Goal: Information Seeking & Learning: Find specific fact

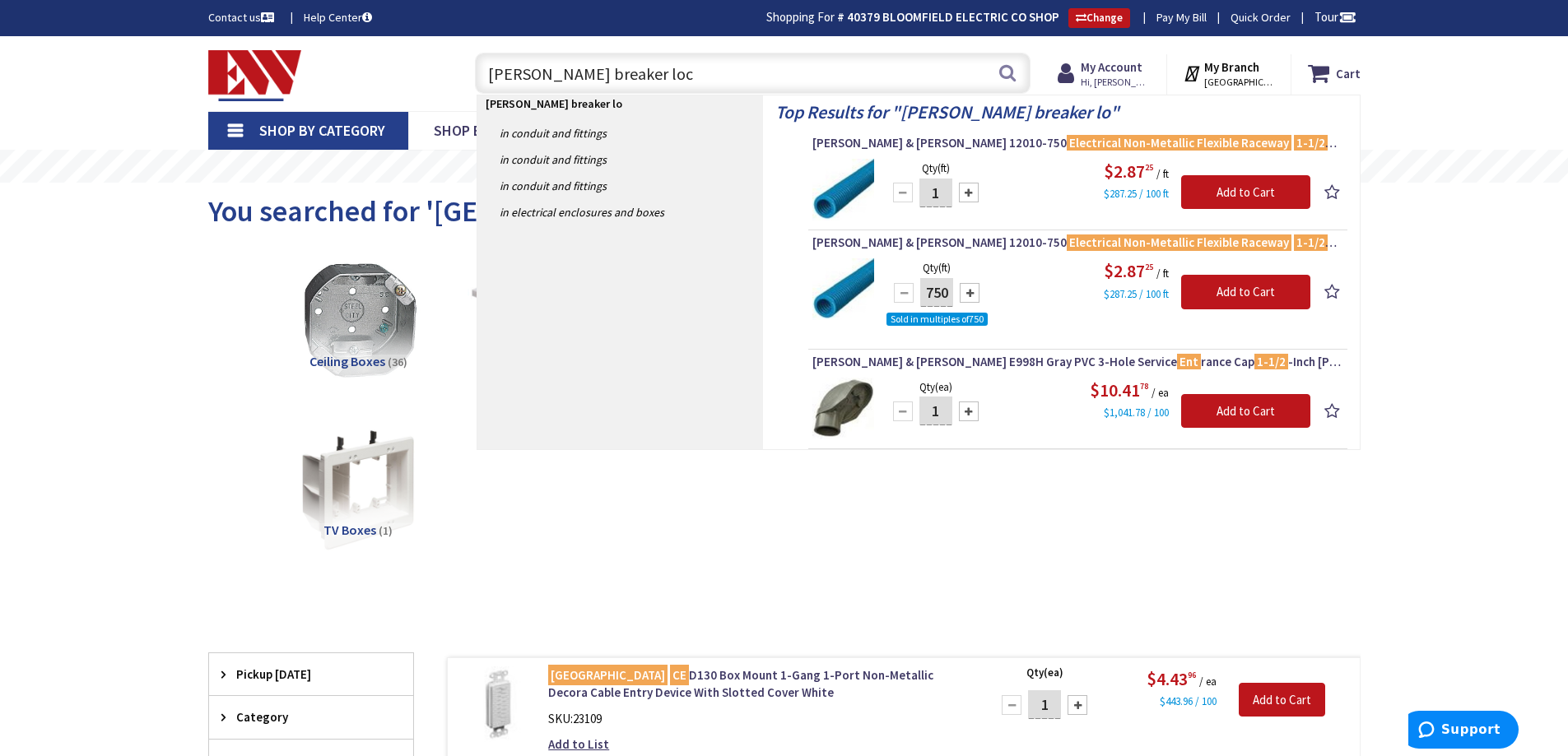
type input "eaton breaker lock"
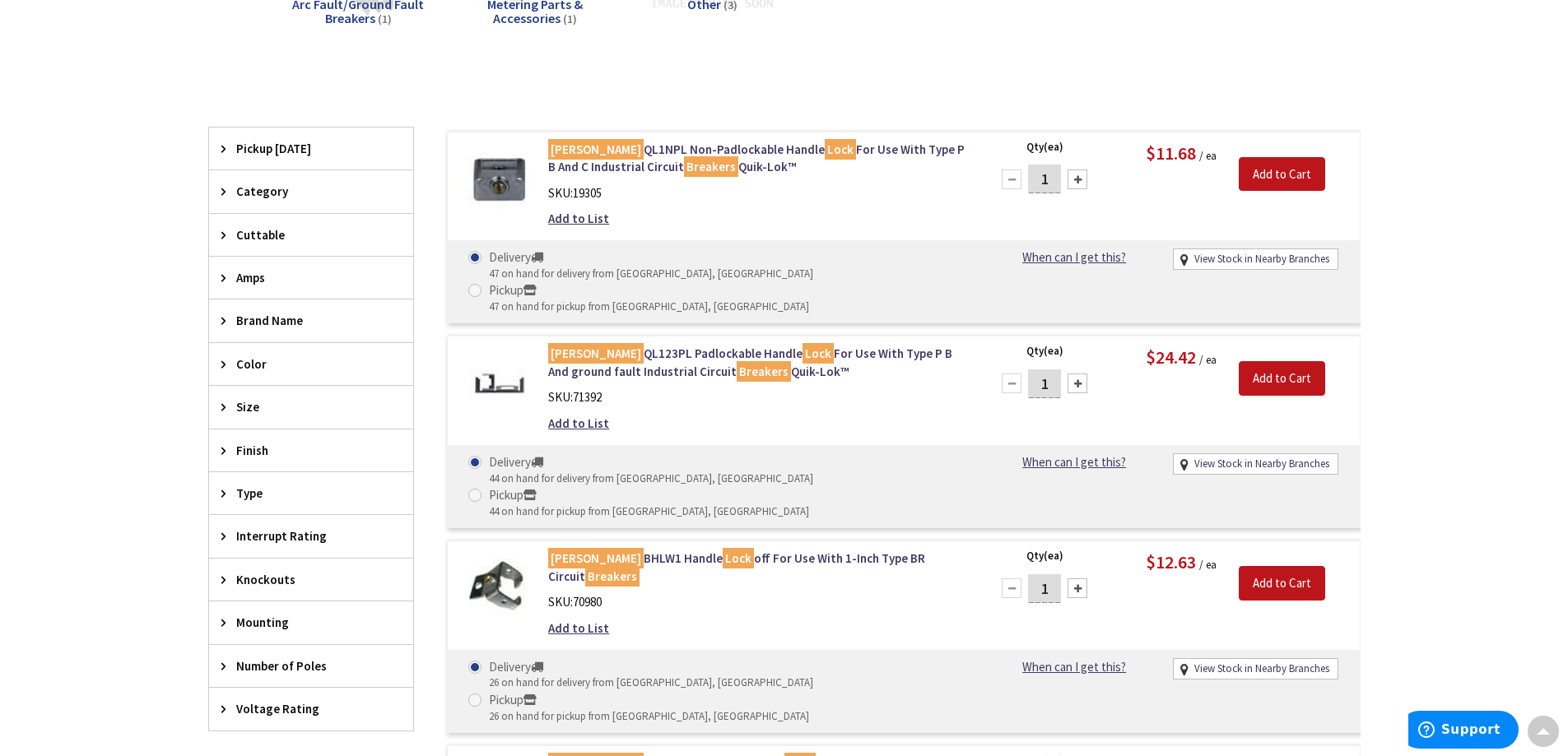
scroll to position [496, 0]
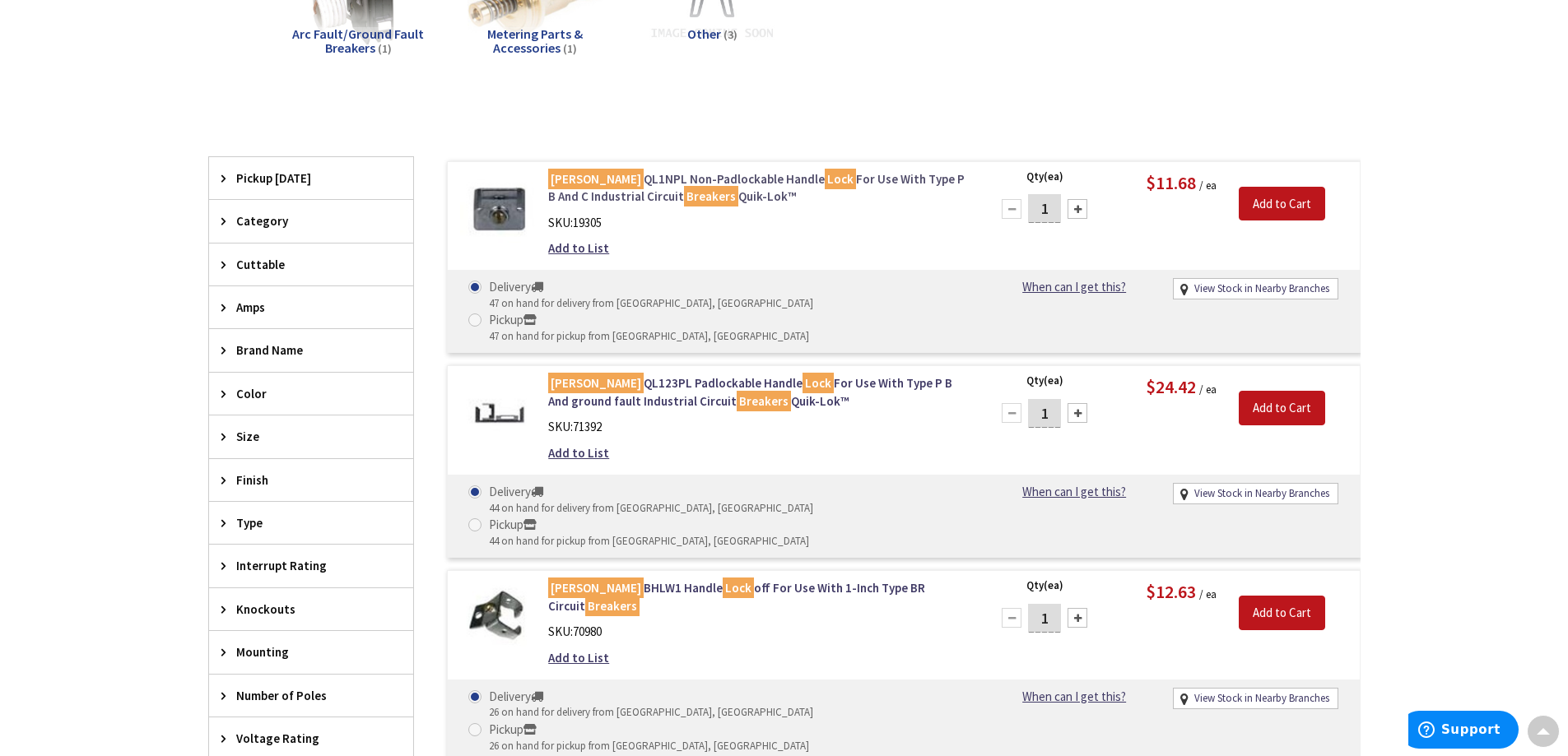
click at [615, 184] on link "Eaton QL1NPL Non-Padlockable Handle Lock For Use With Type P B And C Industrial…" at bounding box center [757, 188] width 419 height 35
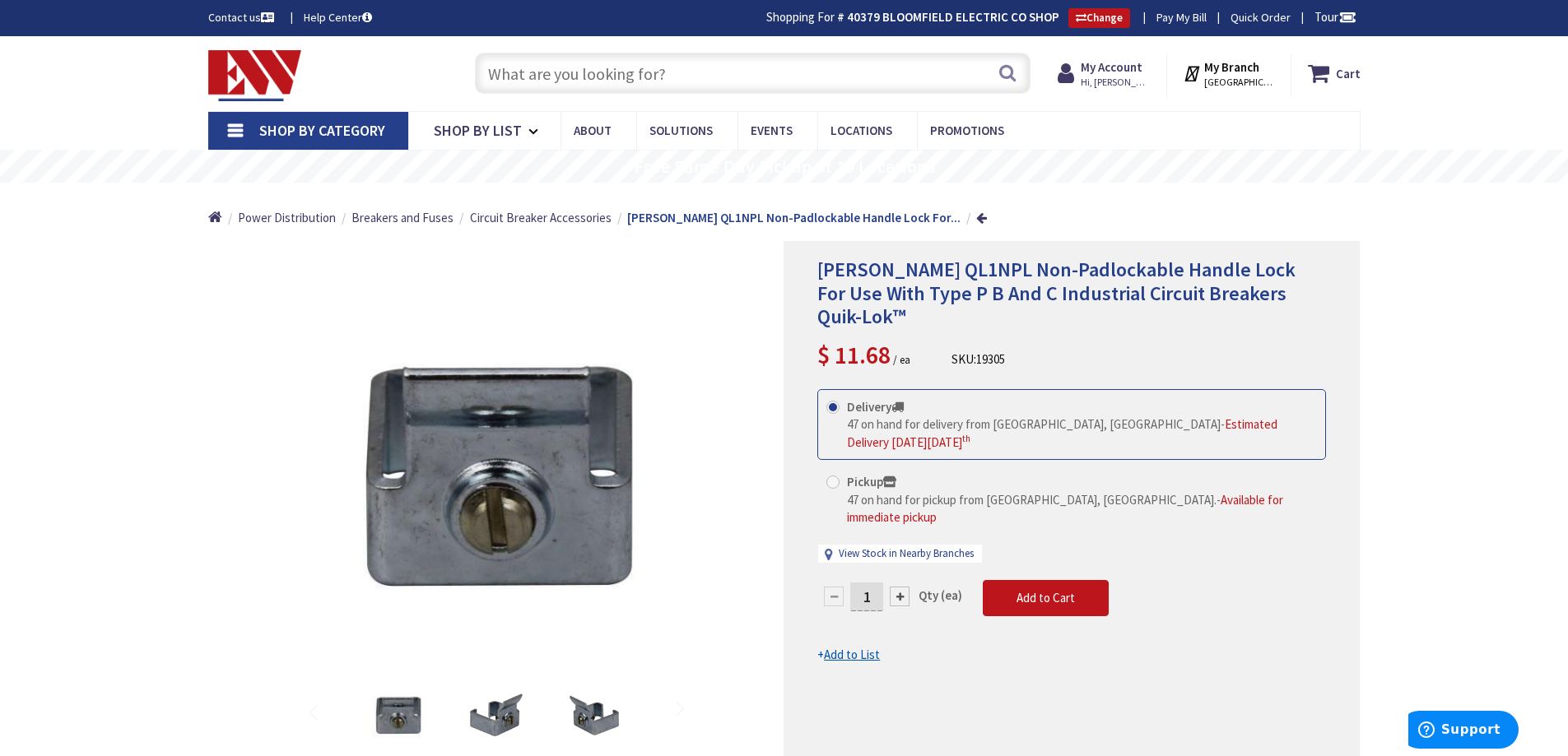
click at [588, 72] on input "text" at bounding box center [752, 73] width 556 height 41
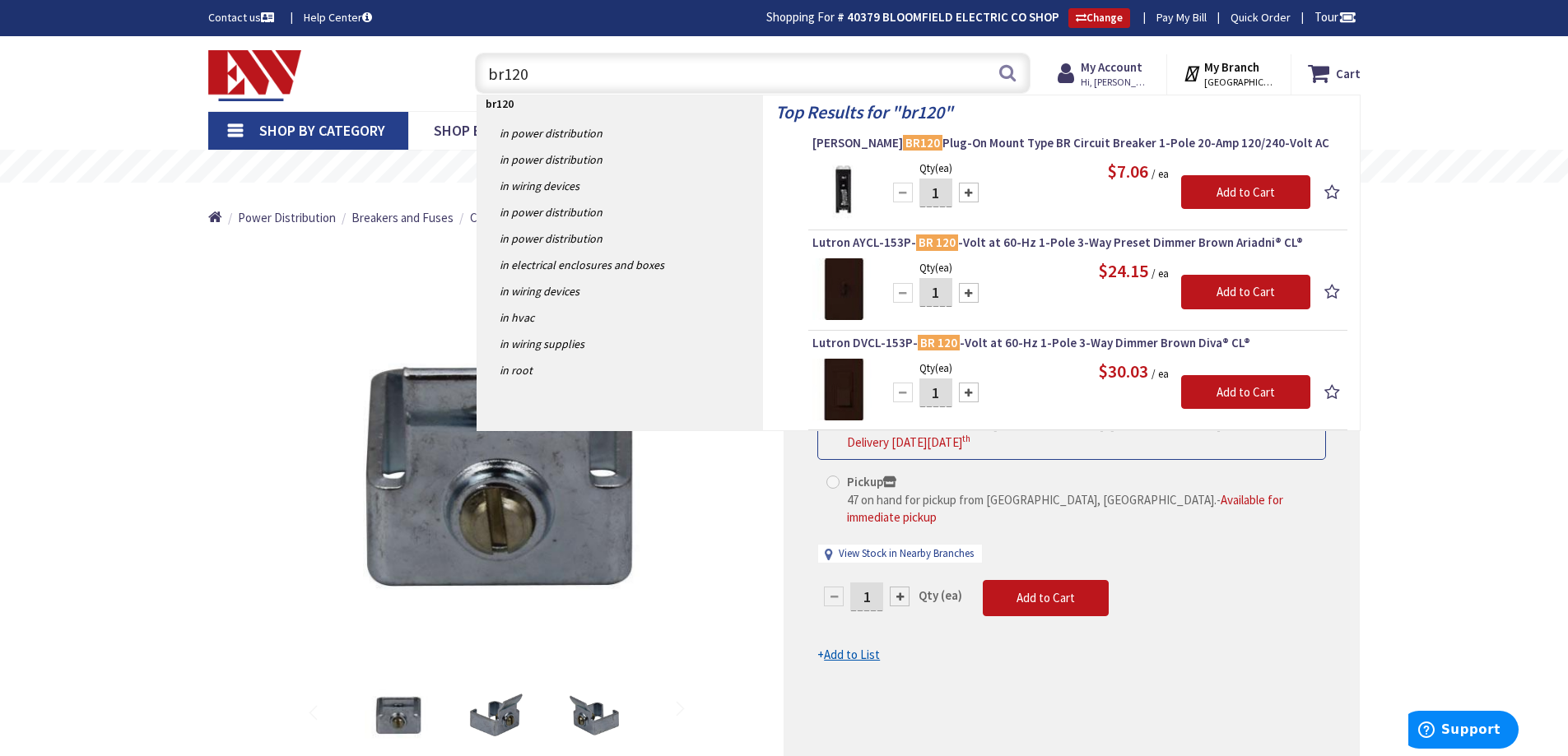
drag, startPoint x: 711, startPoint y: 618, endPoint x: 708, endPoint y: 588, distance: 30.1
click at [711, 618] on div "*Images are for illustration purposes only and may not be an exact representati…" at bounding box center [496, 524] width 576 height 567
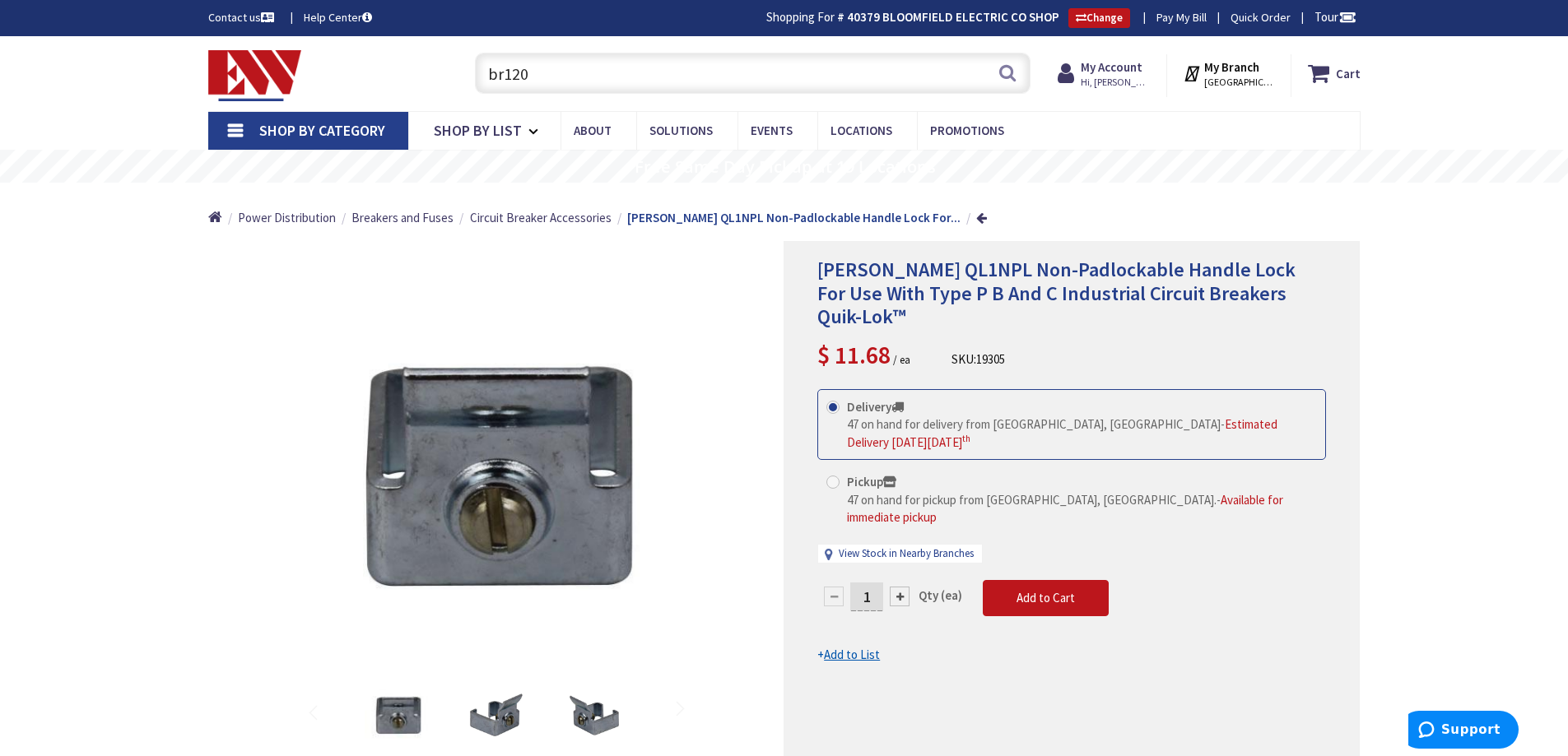
drag, startPoint x: 559, startPoint y: 70, endPoint x: 263, endPoint y: 119, distance: 300.0
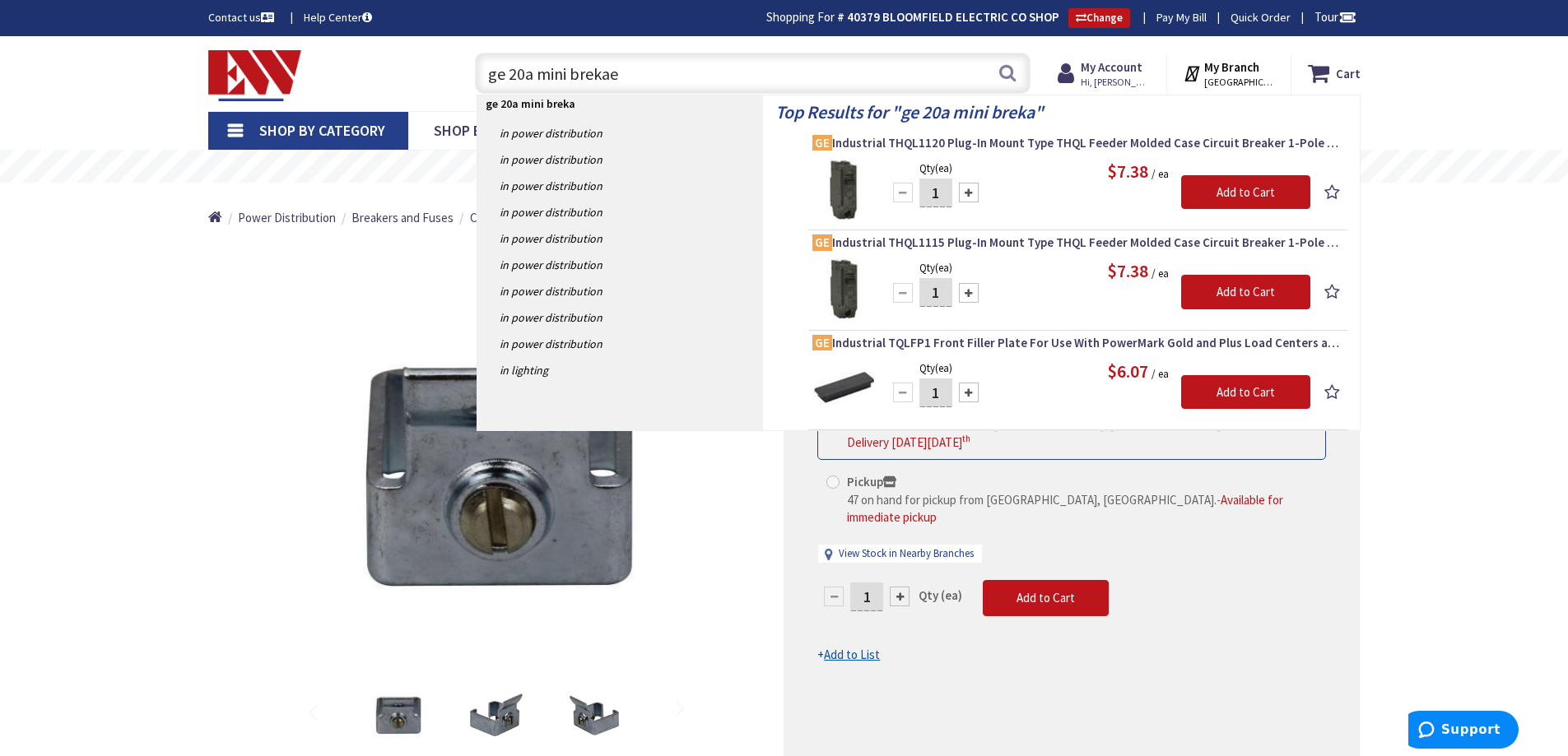
type input "ge 20a mini brekaer"
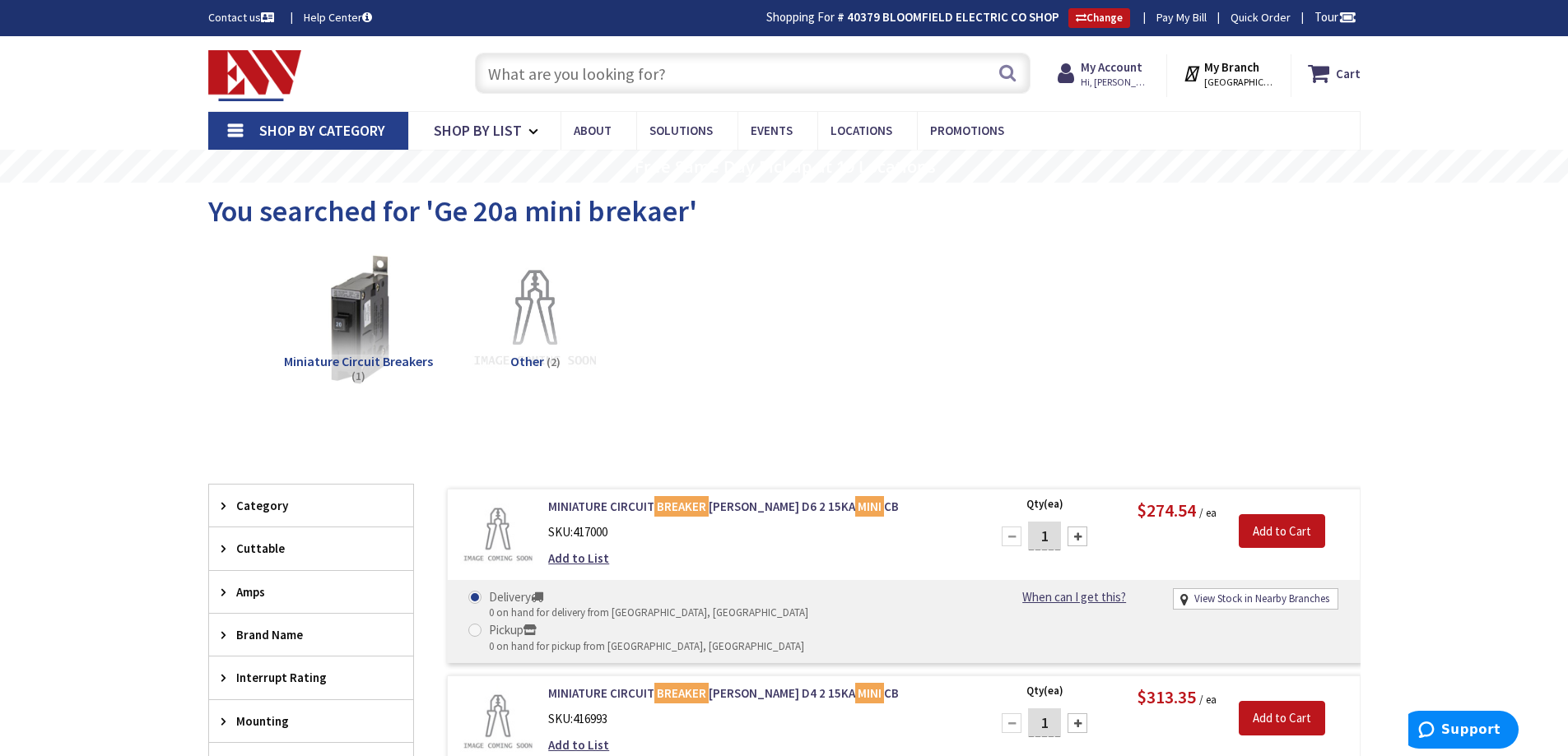
click at [271, 130] on span "Shop By Category" at bounding box center [321, 130] width 126 height 19
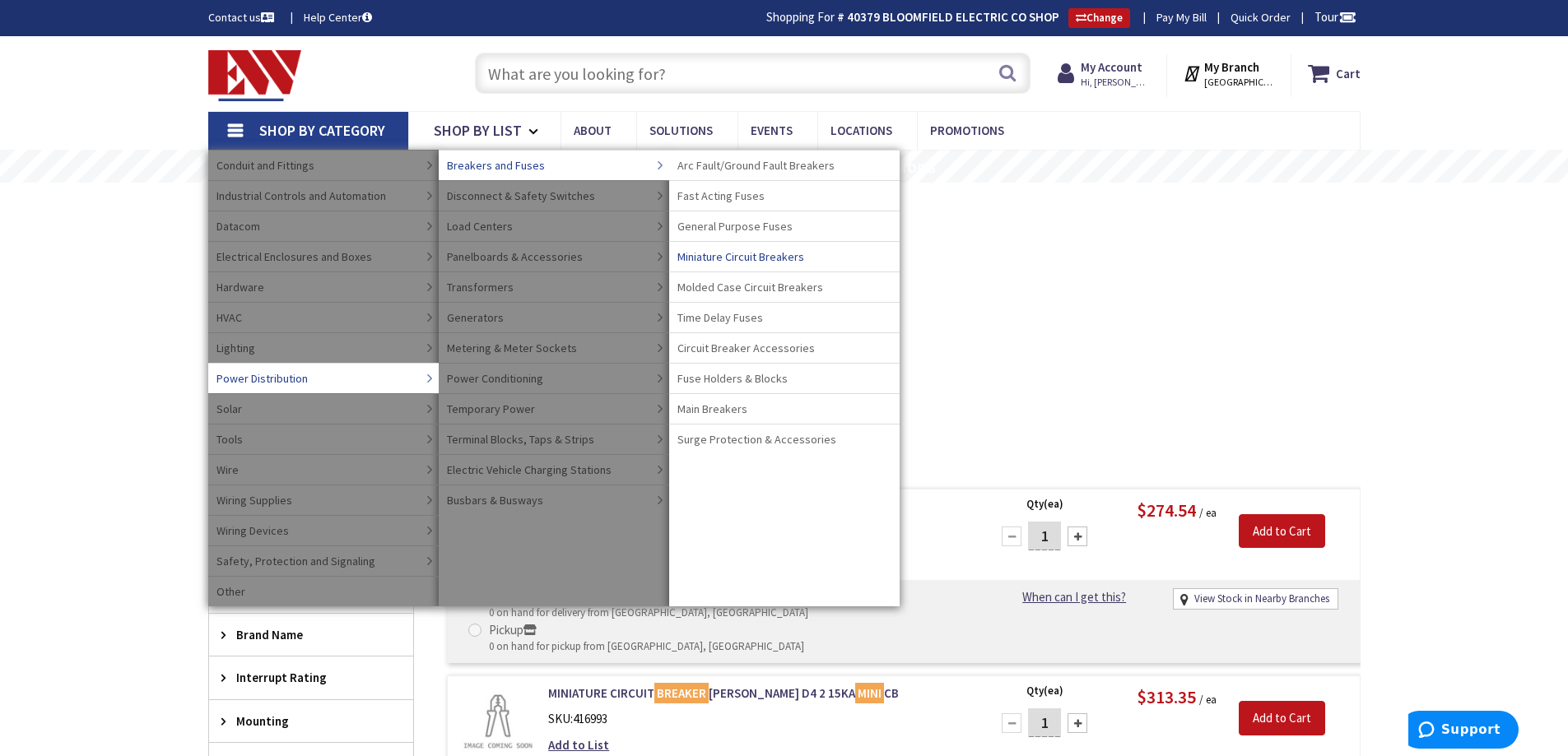
click at [768, 261] on span "Miniature Circuit Breakers" at bounding box center [741, 256] width 127 height 16
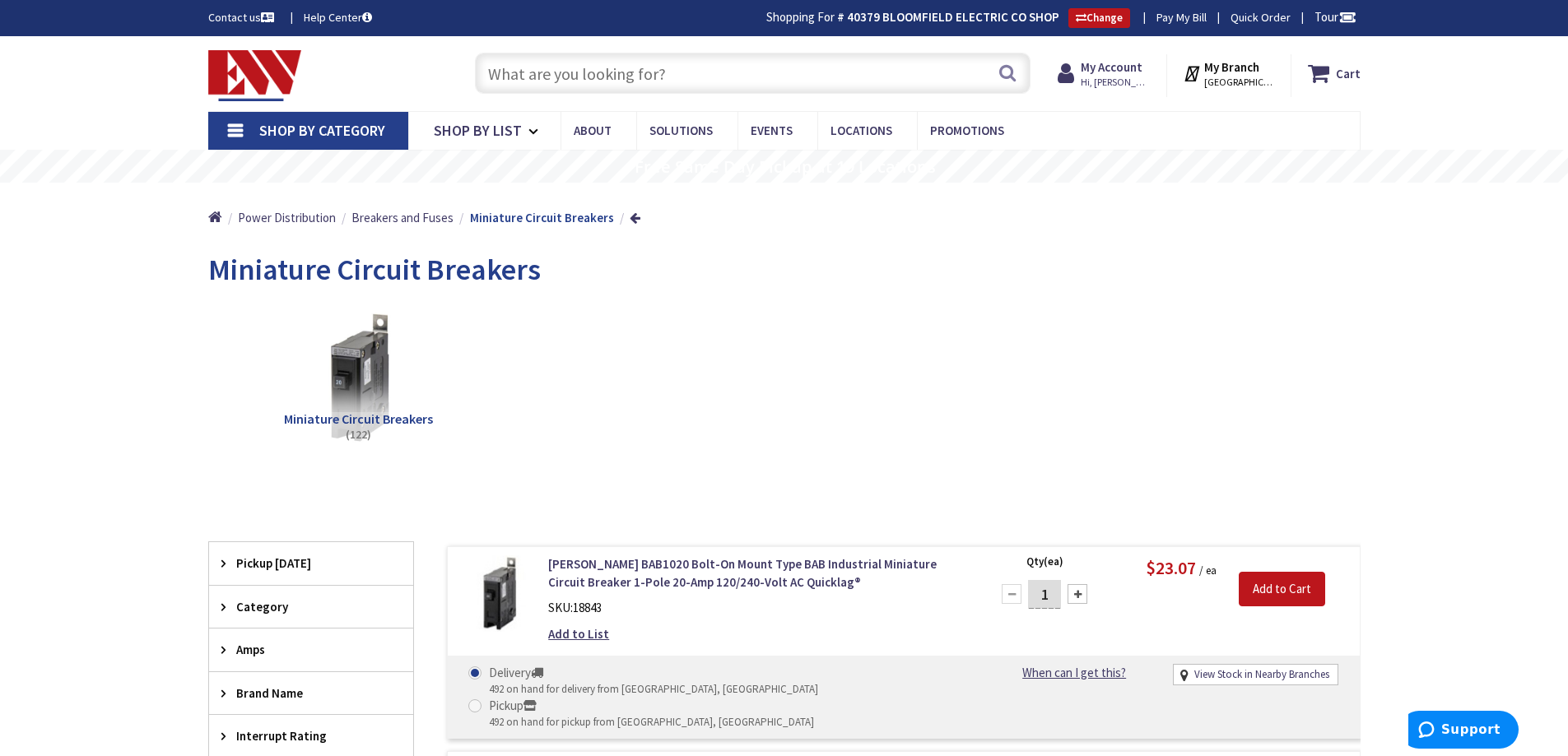
click at [585, 82] on input "text" at bounding box center [752, 73] width 556 height 41
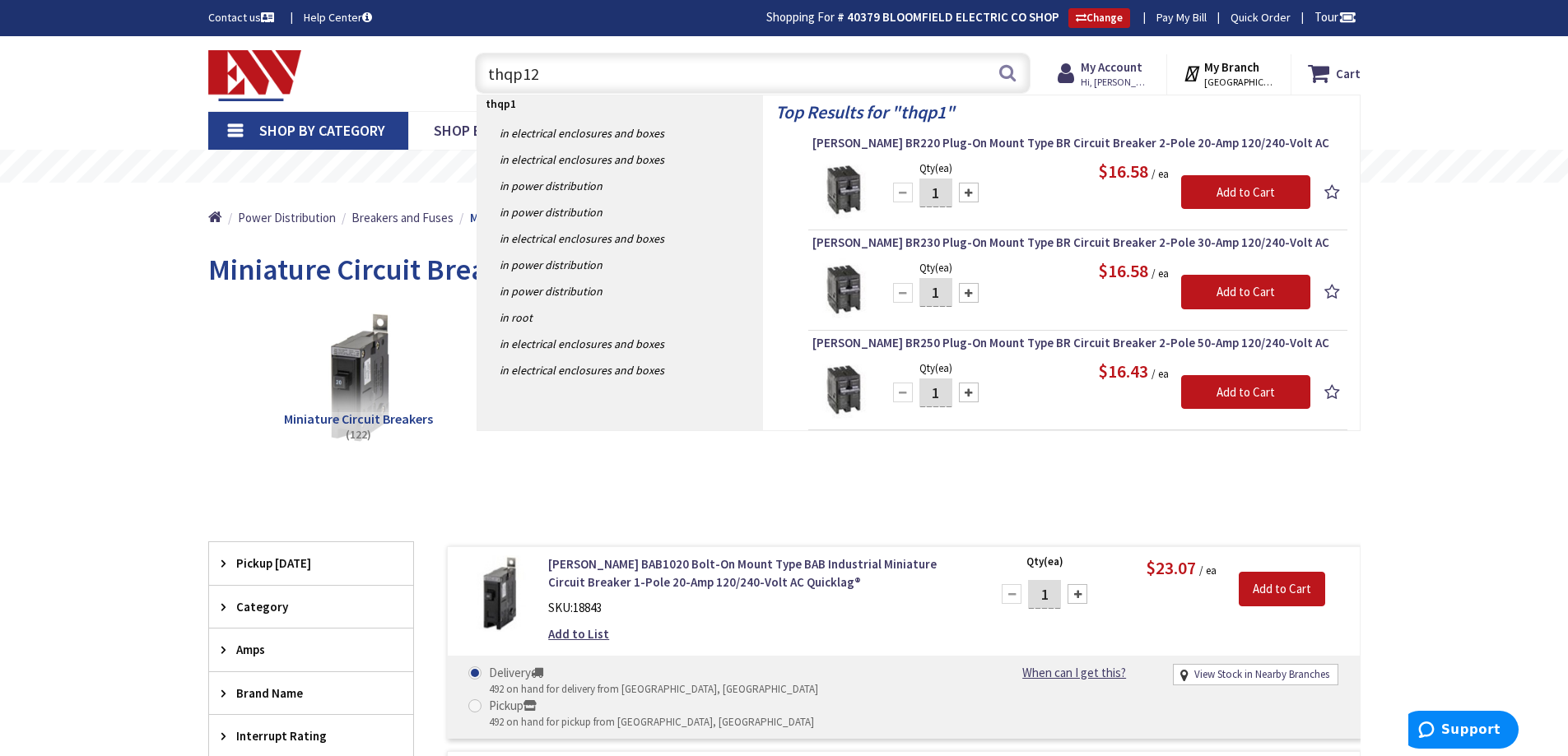
type input "thqp120"
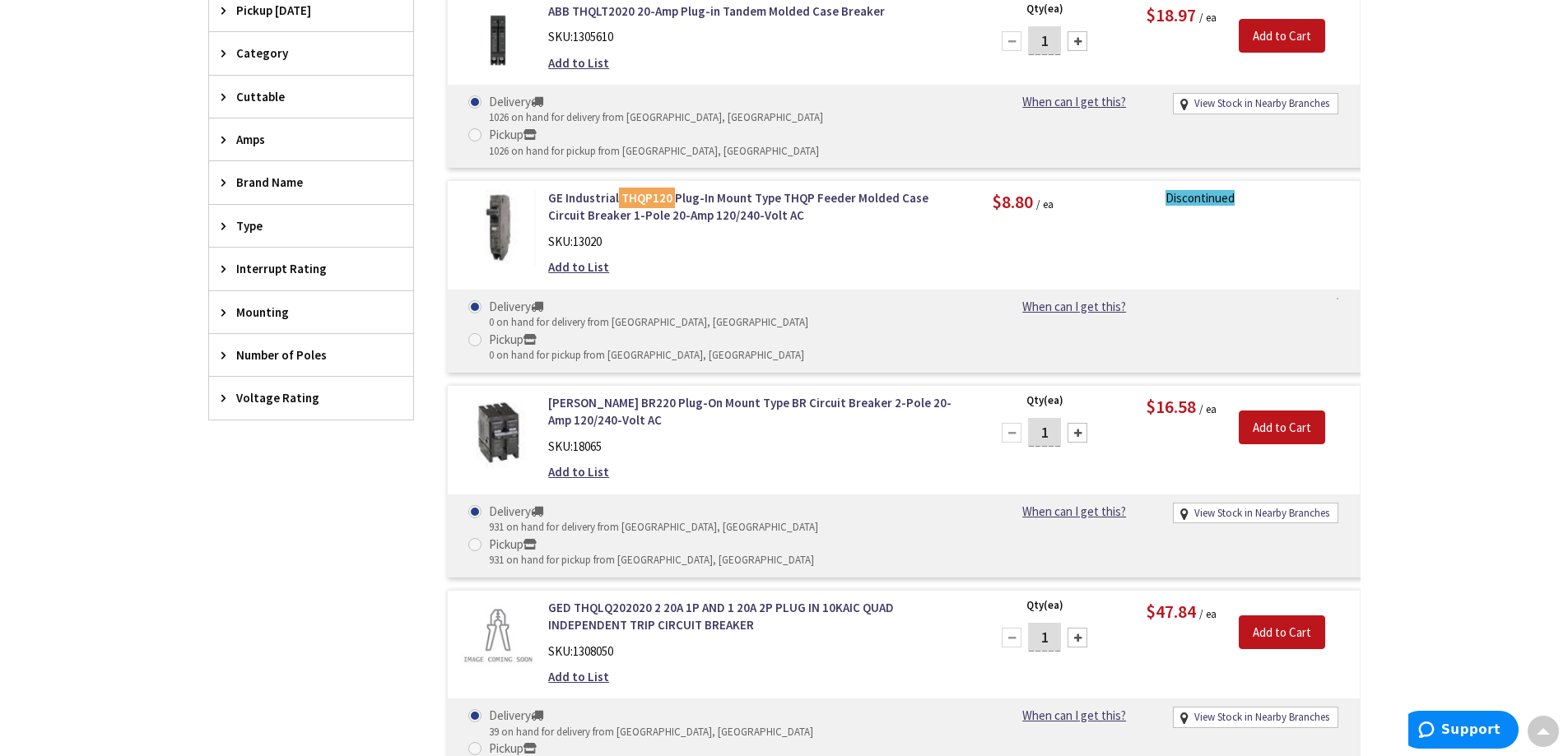
scroll to position [413, 0]
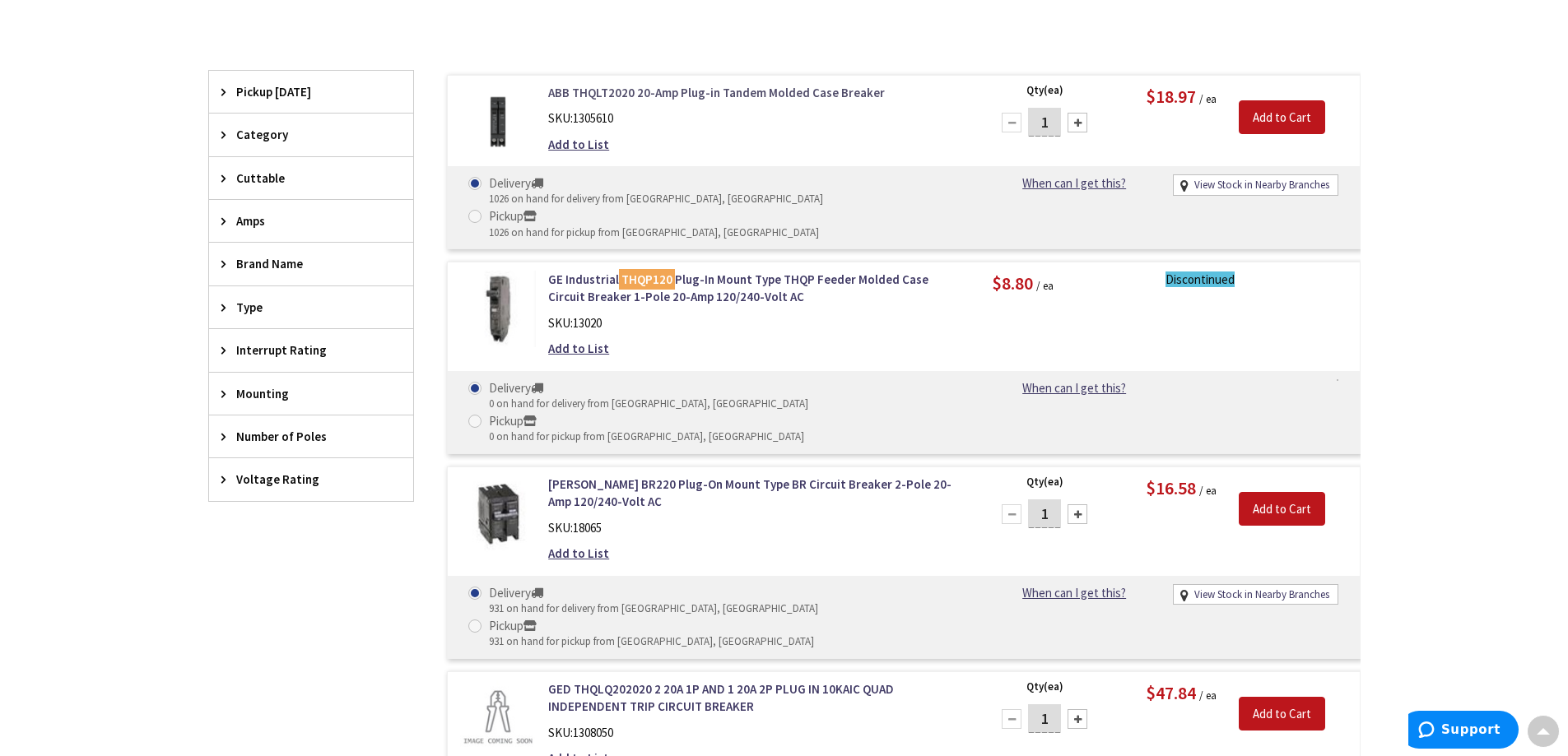
click at [623, 98] on link "ABB THQLT2020 20-Amp Plug-in Tandem Molded Case Breaker" at bounding box center [757, 93] width 419 height 17
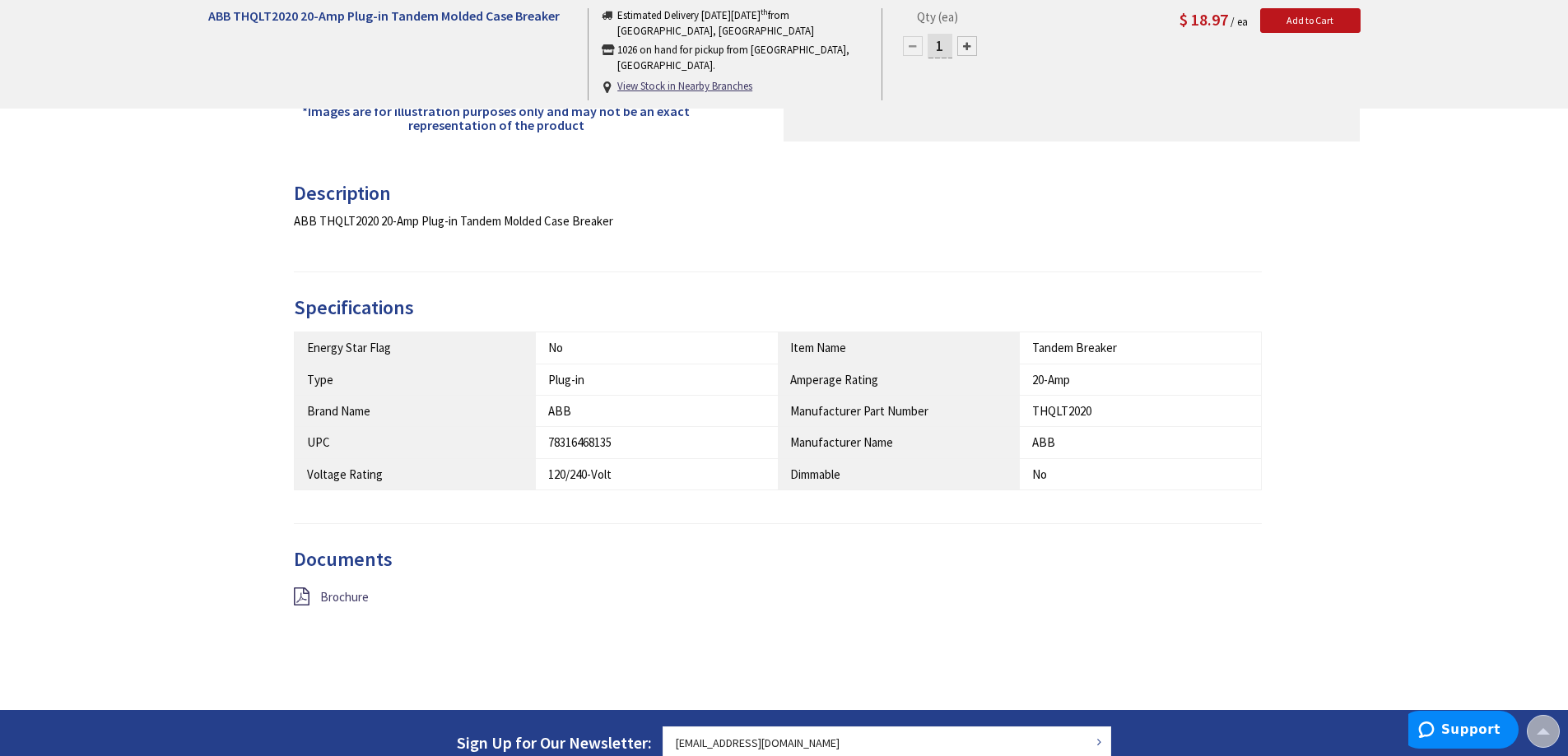
scroll to position [579, 0]
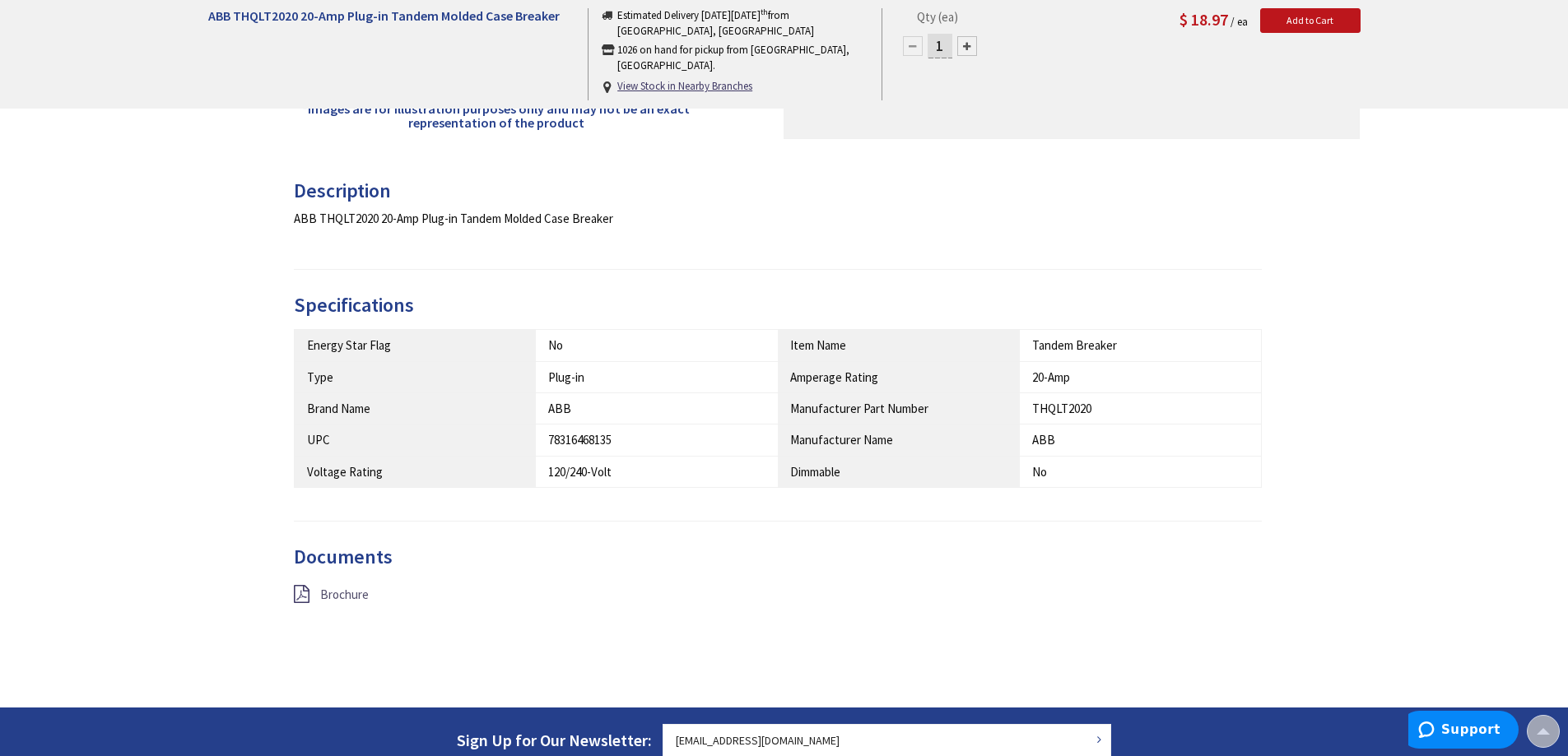
click at [361, 600] on span "Brochure" at bounding box center [344, 595] width 49 height 15
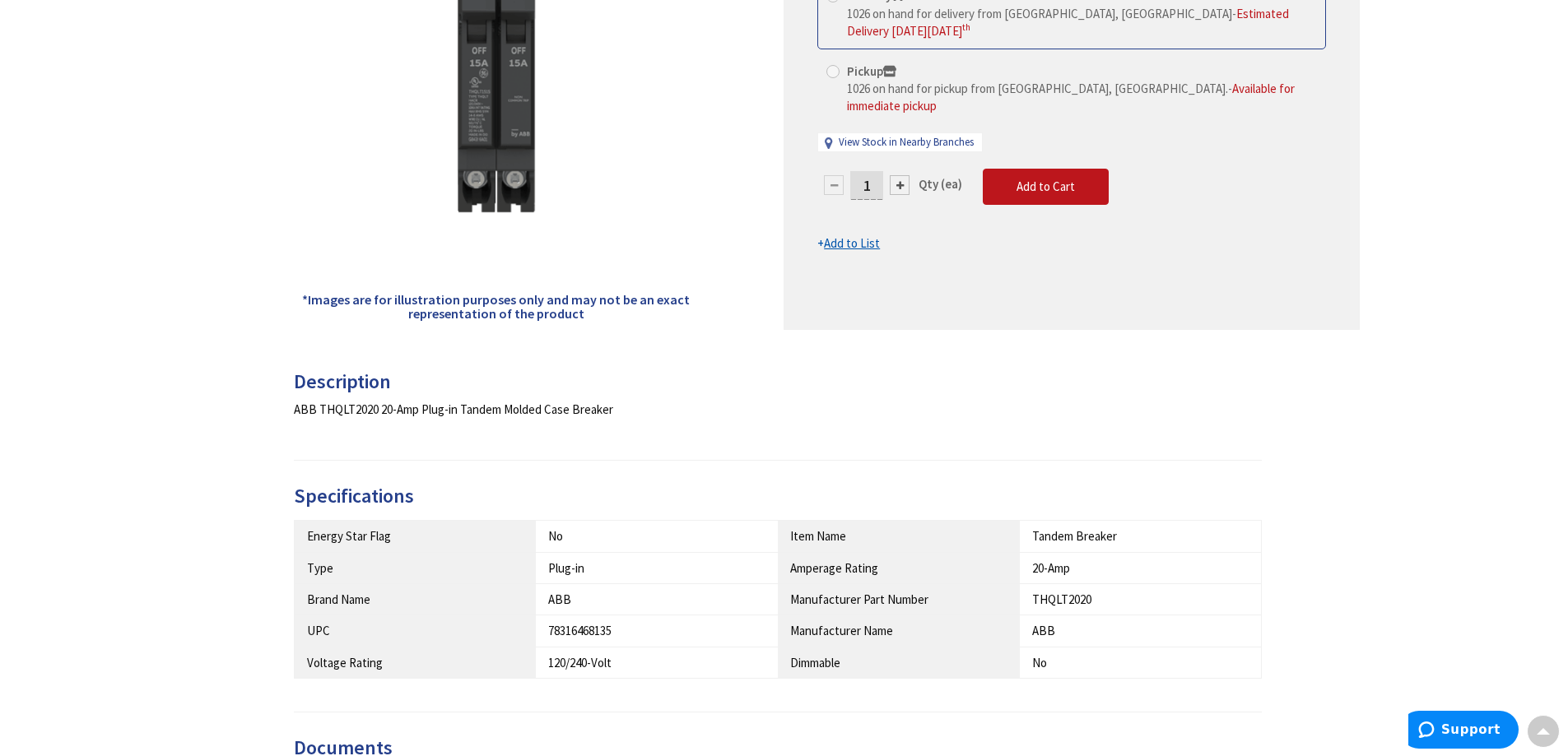
scroll to position [3, 0]
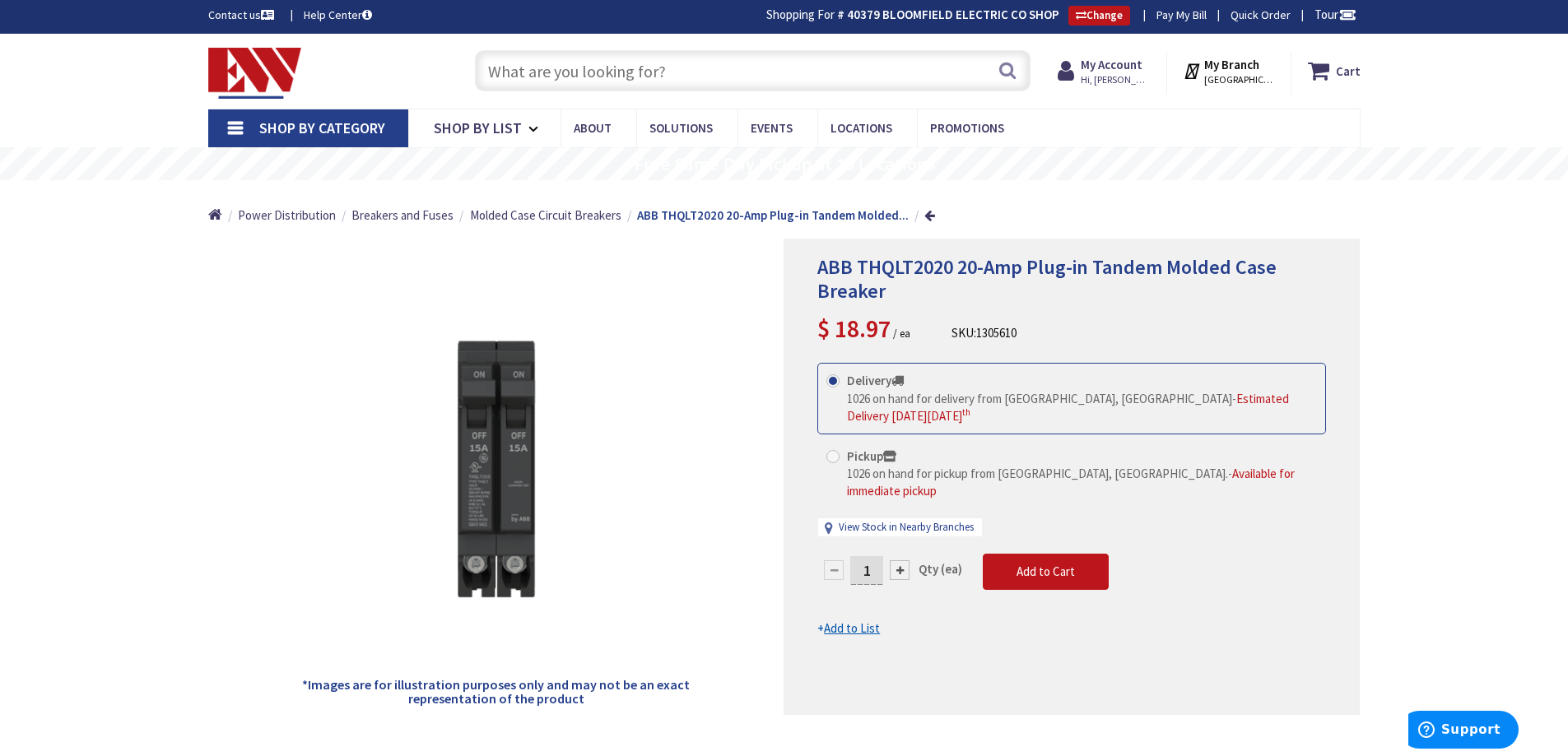
click at [526, 81] on input "text" at bounding box center [752, 70] width 556 height 41
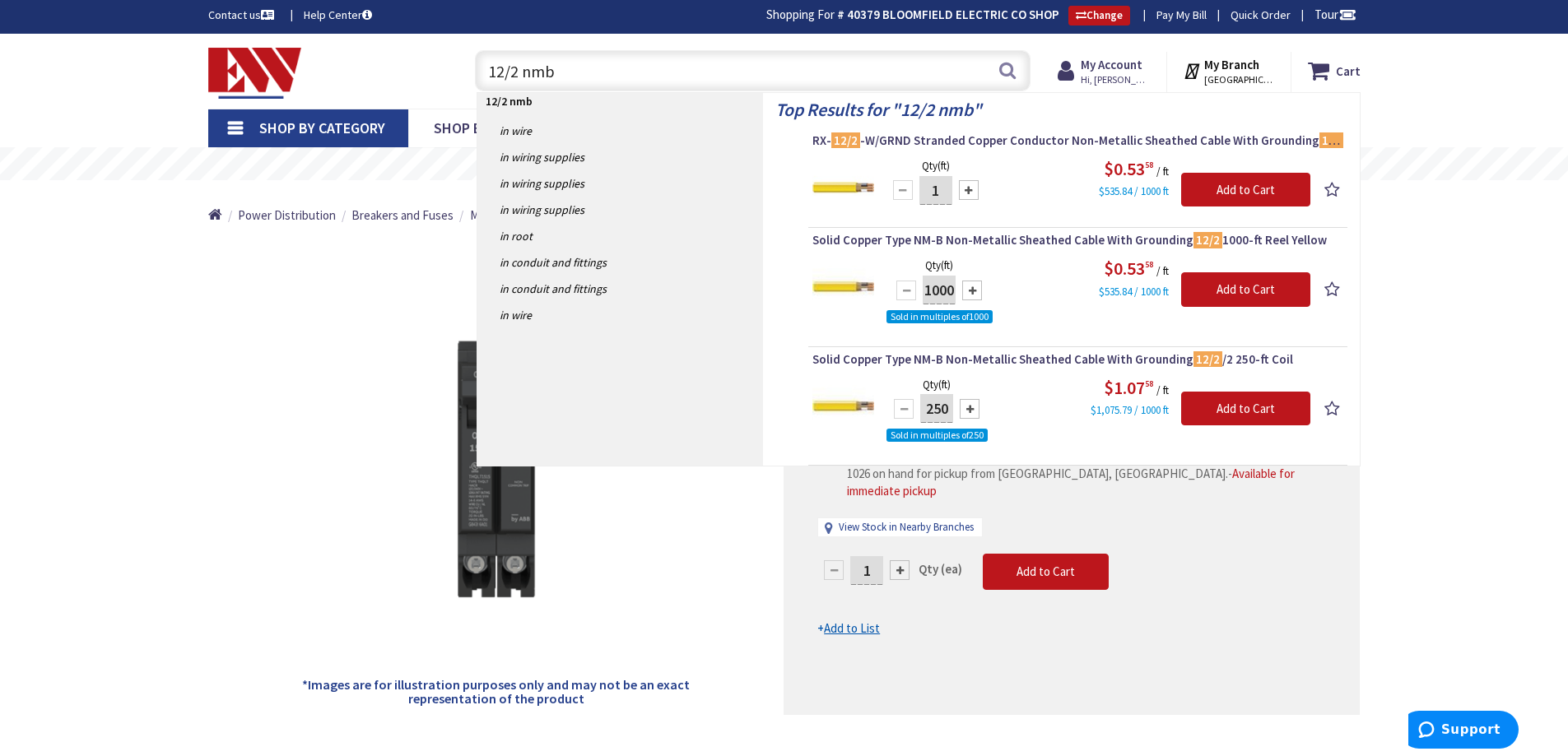
type input "12/2 nmb"
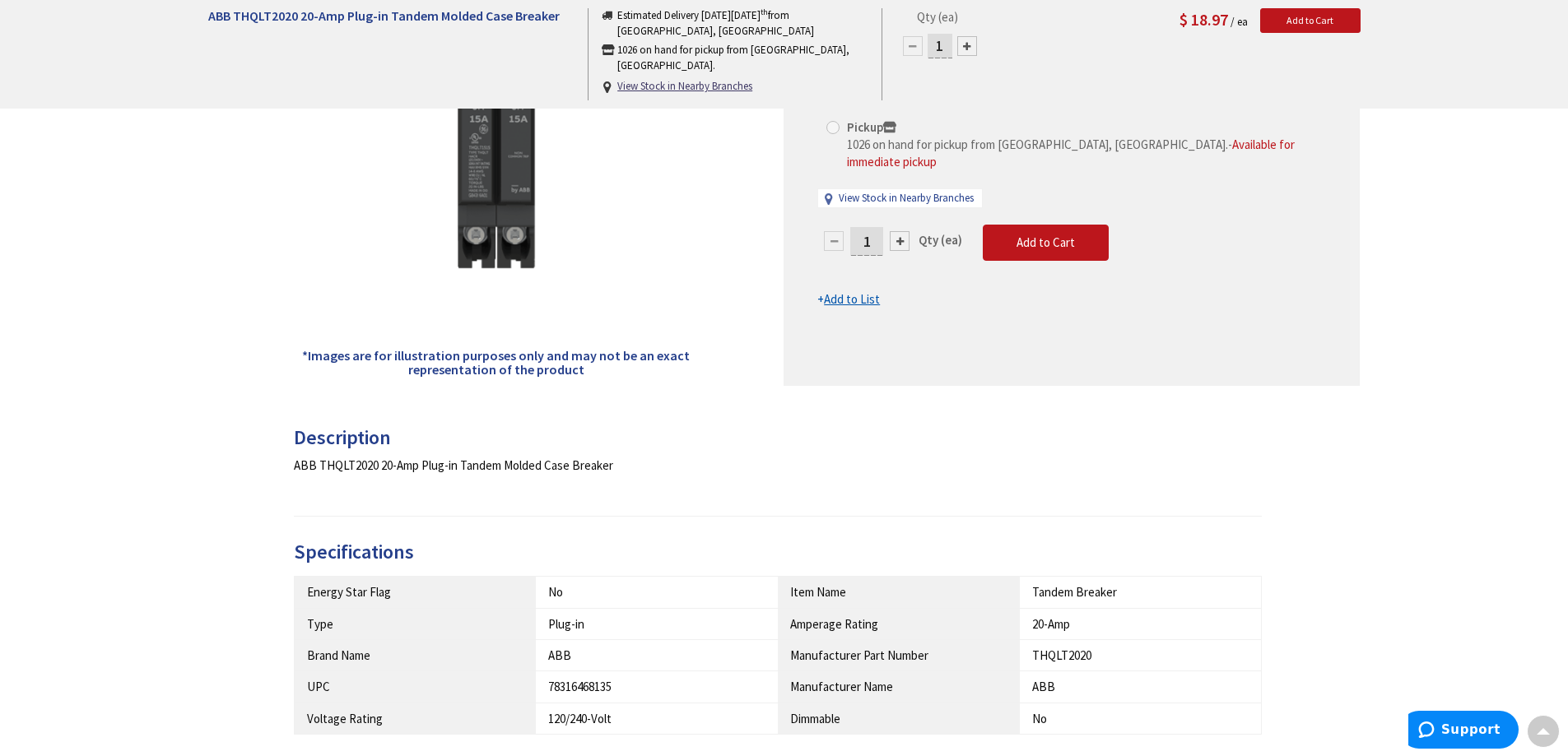
scroll to position [0, 0]
